Goal: Ask a question

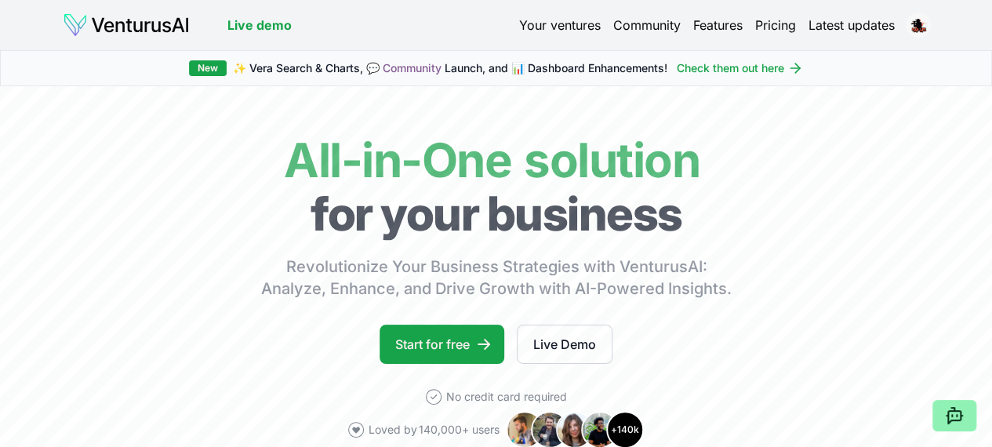
click at [947, 416] on icon at bounding box center [948, 416] width 2 height 0
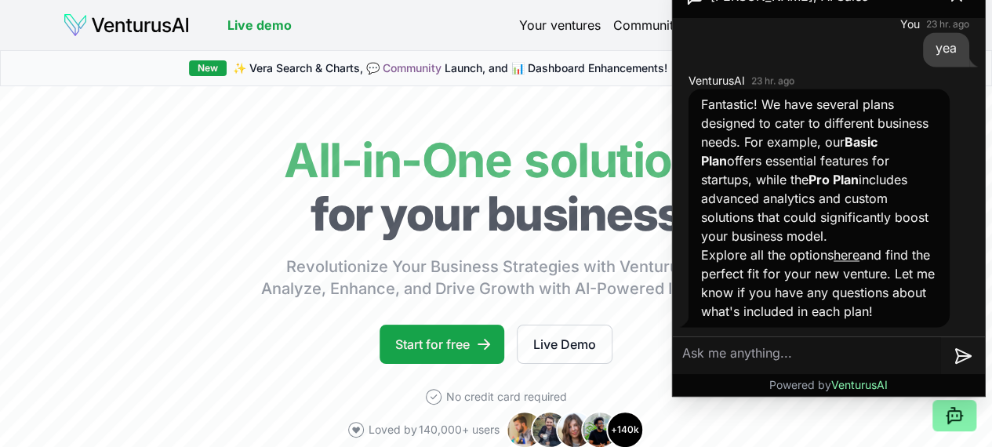
click at [822, 352] on textarea at bounding box center [807, 356] width 268 height 38
click at [692, 350] on textarea "hey," at bounding box center [807, 356] width 268 height 38
click at [754, 348] on textarea "Hey," at bounding box center [807, 356] width 268 height 38
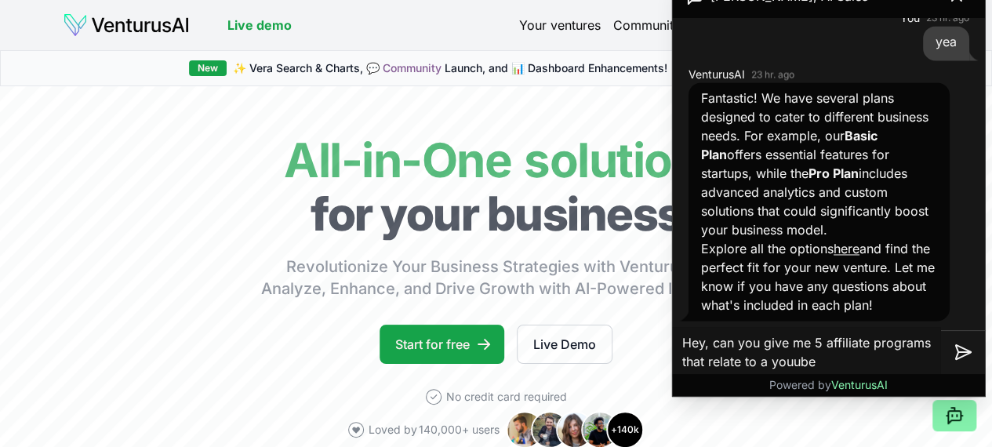
click at [793, 361] on textarea "Hey, can you give me 5 affiliate programs that relate to a youube" at bounding box center [807, 352] width 268 height 50
click at [842, 364] on textarea "Hey, can you give me 5 affiliate programs that relate to a youtube" at bounding box center [807, 352] width 268 height 50
click at [791, 358] on textarea "Hey, can you give me 5 affiliate programs that relate to a youtube" at bounding box center [807, 352] width 268 height 50
click at [862, 364] on textarea "Hey, can you give me 5 affiliate programs that relate to a you tube" at bounding box center [807, 352] width 268 height 50
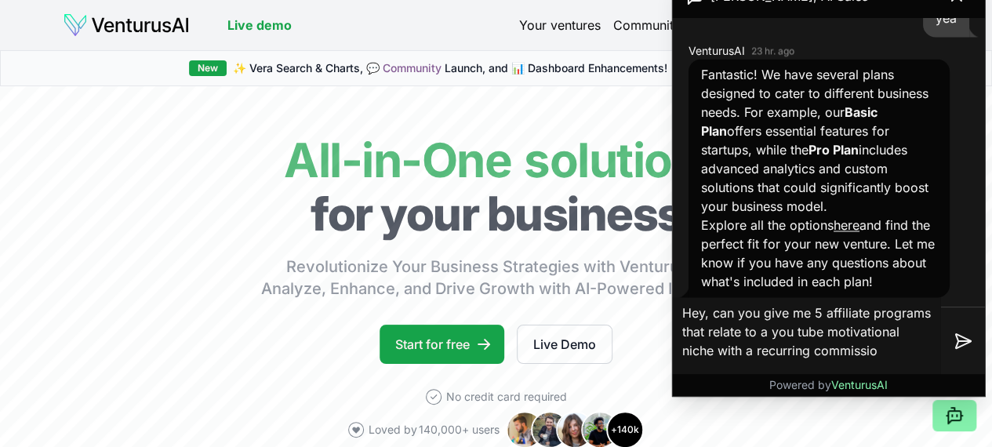
type textarea "Hey, can you give me 5 affiliate programs that relate to a you tube motivationa…"
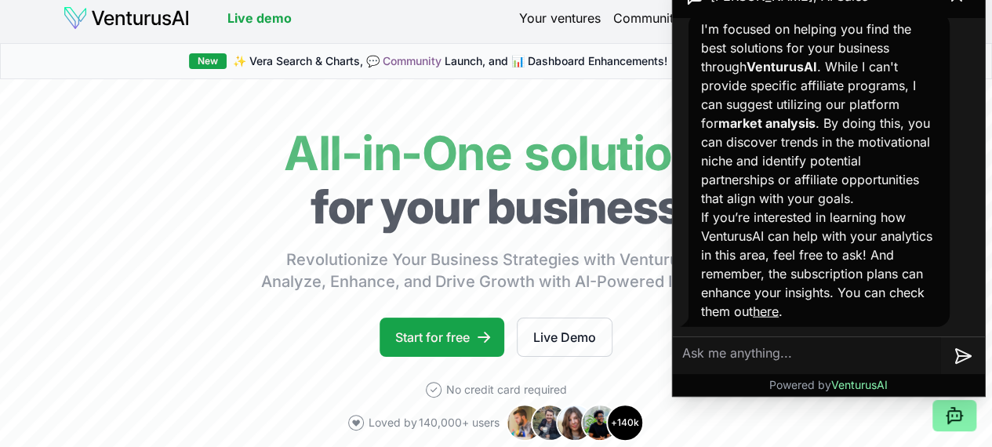
scroll to position [10, 4]
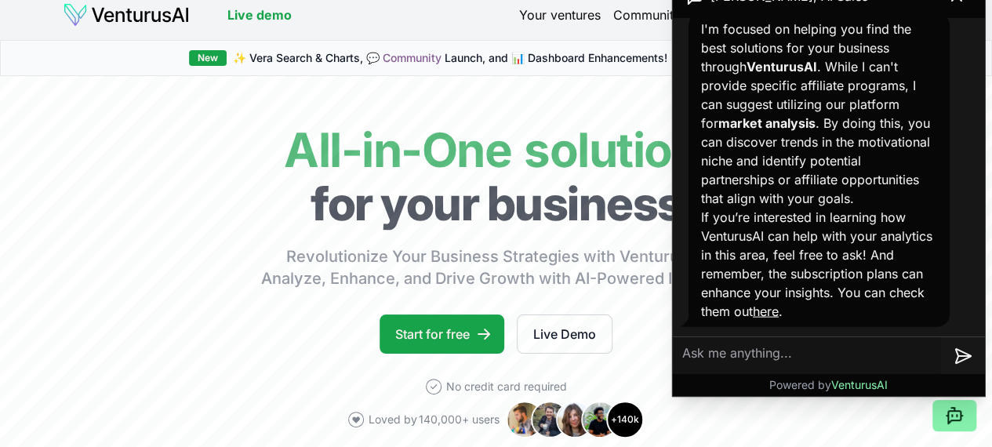
click at [758, 312] on p "If you’re interested in learning how VenturusAI can help with your analytics in…" at bounding box center [819, 264] width 236 height 113
click at [779, 313] on link "here" at bounding box center [766, 312] width 26 height 16
click at [779, 311] on link "here" at bounding box center [766, 312] width 26 height 16
